Goal: Transaction & Acquisition: Subscribe to service/newsletter

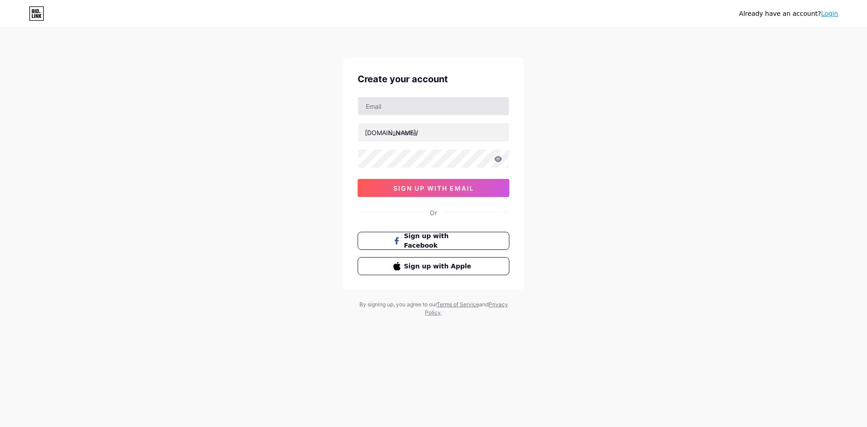
type input "[EMAIL_ADDRESS][DOMAIN_NAME]"
click at [415, 131] on input "text" at bounding box center [433, 132] width 151 height 18
type input "casinosophus"
click at [498, 157] on icon at bounding box center [498, 159] width 8 height 6
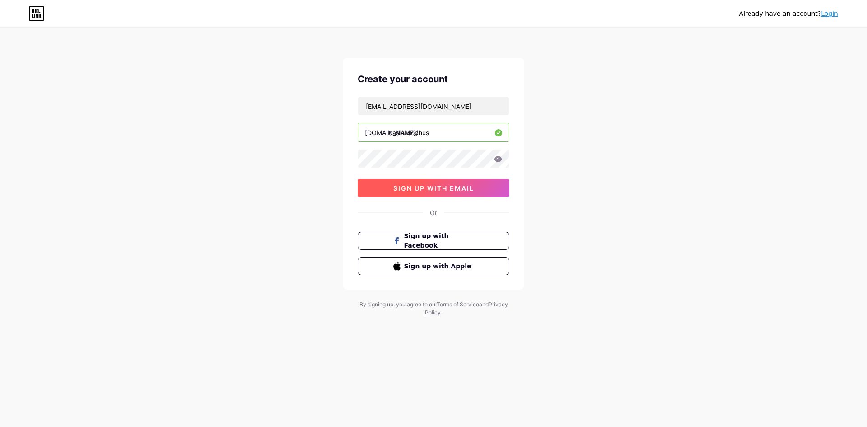
click at [451, 187] on span "sign up with email" at bounding box center [433, 188] width 81 height 8
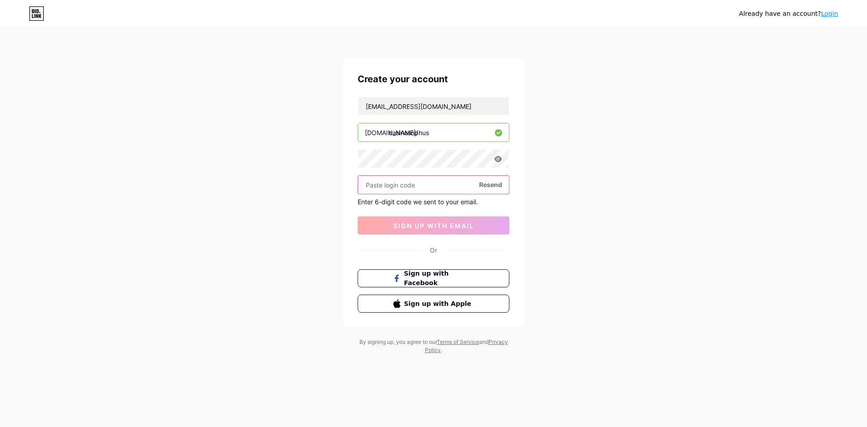
paste input "696449"
type input "696449"
click at [424, 223] on span "sign up with email" at bounding box center [433, 226] width 81 height 8
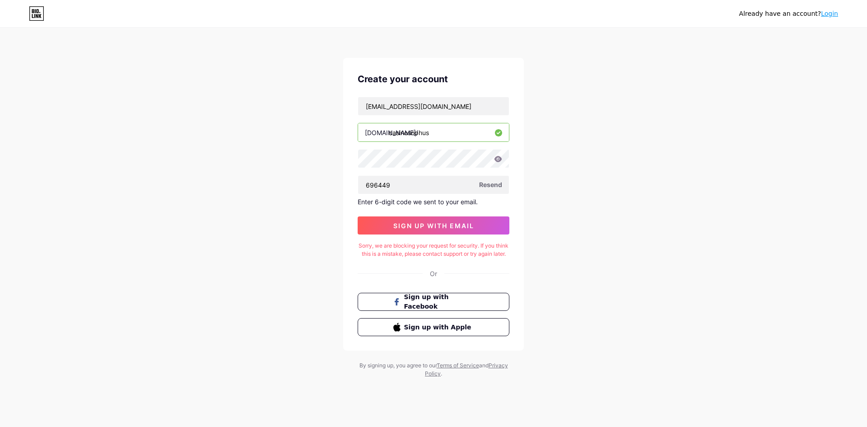
click at [74, 186] on div "Already have an account? Login Create your account [EMAIL_ADDRESS][DOMAIN_NAME]…" at bounding box center [433, 203] width 867 height 406
click at [793, 158] on div "Already have an account? Login Create your account [EMAIL_ADDRESS][DOMAIN_NAME]…" at bounding box center [433, 203] width 867 height 406
